Goal: Task Accomplishment & Management: Use online tool/utility

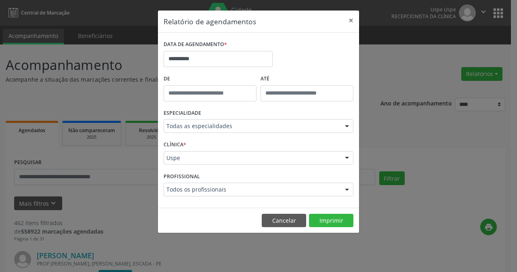
click at [291, 214] on button "Cancelar" at bounding box center [284, 220] width 44 height 14
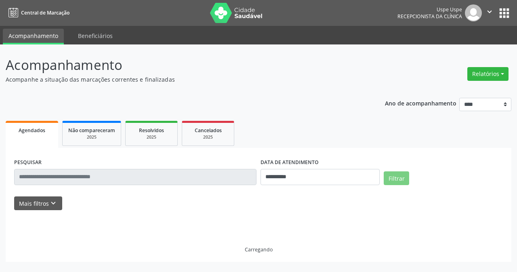
click at [479, 80] on button "Relatórios" at bounding box center [487, 74] width 41 height 14
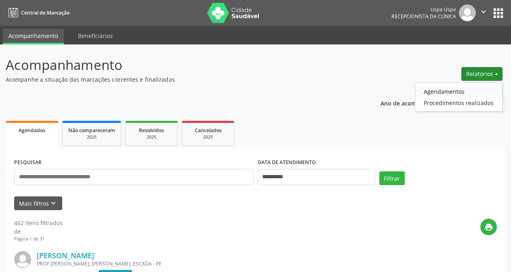
click at [452, 93] on link "Agendamentos" at bounding box center [458, 91] width 87 height 11
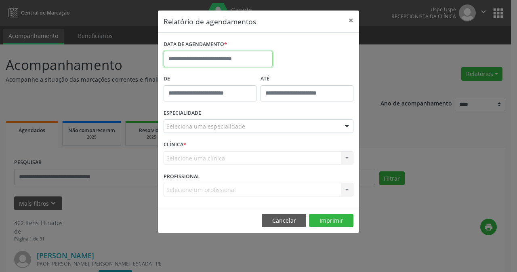
click at [241, 53] on input "text" at bounding box center [217, 59] width 109 height 16
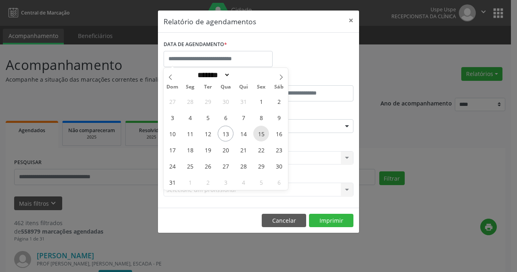
click at [264, 137] on span "15" at bounding box center [261, 134] width 16 height 16
type input "**********"
click at [264, 137] on span "15" at bounding box center [261, 134] width 16 height 16
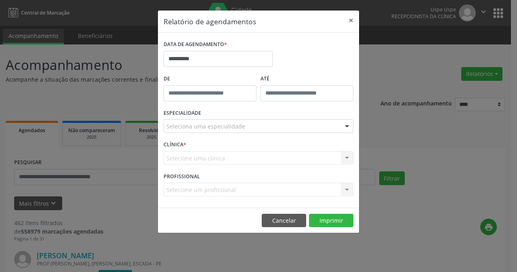
click at [257, 133] on div "ESPECIALIDADE Seleciona uma especialidade Todas as especialidades Alergologia A…" at bounding box center [258, 122] width 194 height 31
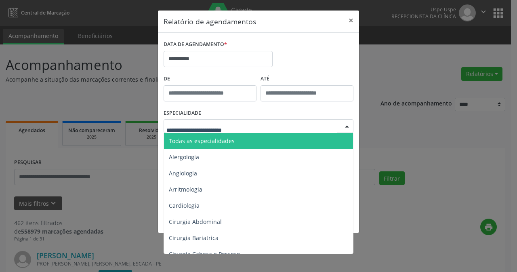
click at [257, 132] on div "Todas as especialidades Alergologia Angiologia Arritmologia Cardiologia Cirurgi…" at bounding box center [258, 126] width 190 height 14
click at [251, 135] on span "Todas as especialidades" at bounding box center [259, 141] width 190 height 16
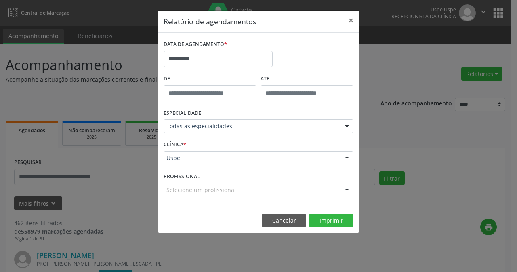
drag, startPoint x: 222, startPoint y: 162, endPoint x: 222, endPoint y: 150, distance: 12.1
click at [222, 162] on div "Uspe" at bounding box center [258, 158] width 190 height 14
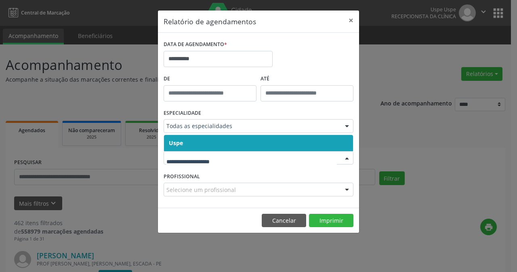
click at [222, 147] on span "Uspe" at bounding box center [258, 143] width 189 height 16
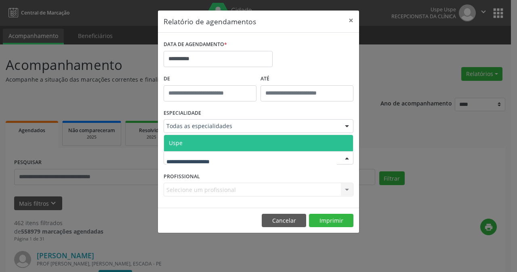
click at [224, 144] on span "Uspe" at bounding box center [258, 143] width 189 height 16
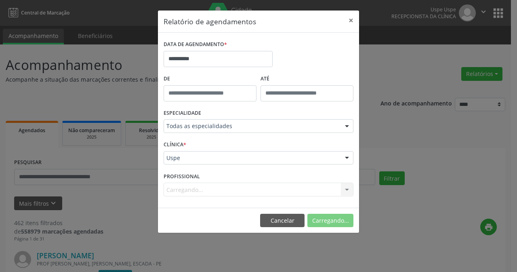
click at [215, 187] on div "Carregando... Nenhum resultado encontrado para: " " Não há nenhuma opção para s…" at bounding box center [258, 189] width 190 height 14
click at [215, 188] on div "Carregando... Nenhum resultado encontrado para: " " Não há nenhuma opção para s…" at bounding box center [258, 189] width 190 height 14
click at [215, 190] on div "Carregando... Nenhum resultado encontrado para: " " Não há nenhuma opção para s…" at bounding box center [258, 189] width 190 height 14
click at [205, 193] on div "Selecione um profissional Todos os profissionais Aderaldo Tadeu de Morais Adler…" at bounding box center [258, 189] width 190 height 14
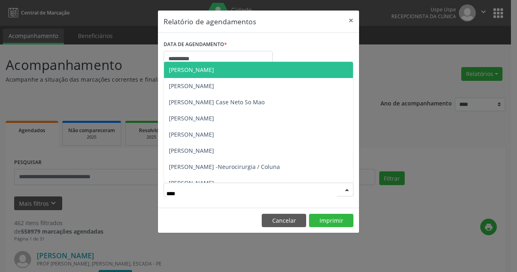
type input "***"
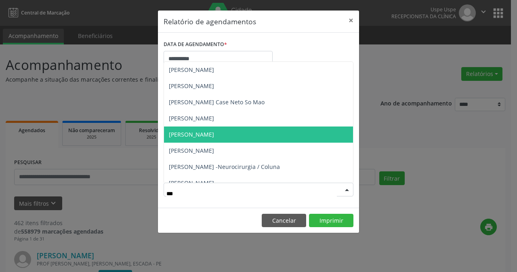
click at [214, 134] on span "[PERSON_NAME]" at bounding box center [191, 134] width 45 height 8
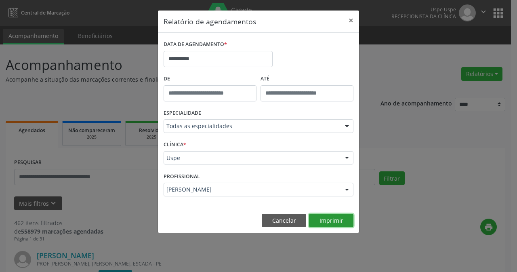
click at [334, 219] on button "Imprimir" at bounding box center [331, 220] width 44 height 14
